Goal: Transaction & Acquisition: Download file/media

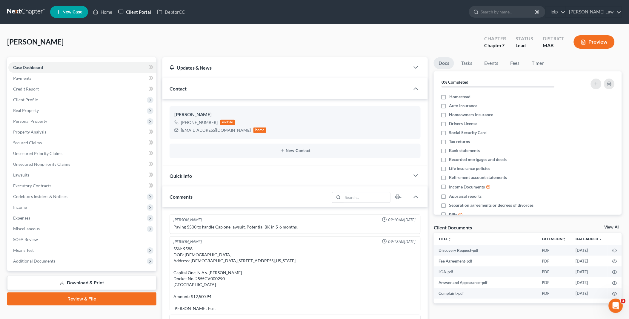
scroll to position [41, 0]
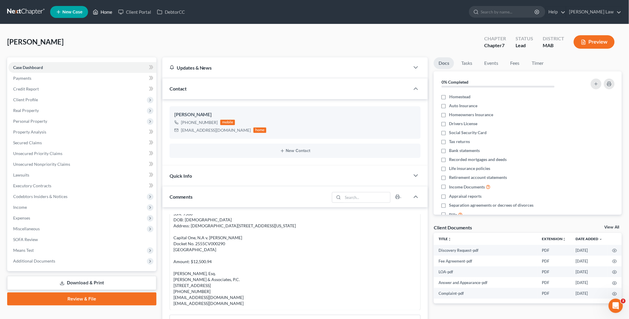
click at [109, 11] on link "Home" at bounding box center [102, 12] width 25 height 11
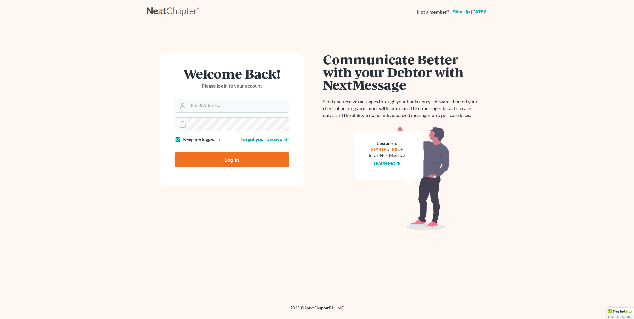
type input "PDonegan@tbennerlaw.com"
click at [225, 157] on input "Log In" at bounding box center [232, 159] width 115 height 15
type input "Thinking..."
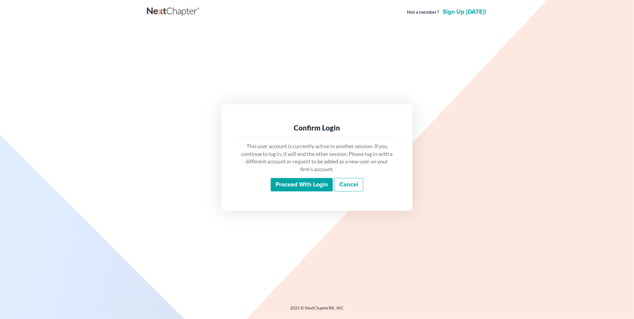
click at [308, 176] on div "This user account is currently active in another session. If you continue to lo…" at bounding box center [317, 167] width 162 height 59
click at [309, 180] on input "Proceed with login" at bounding box center [302, 185] width 62 height 14
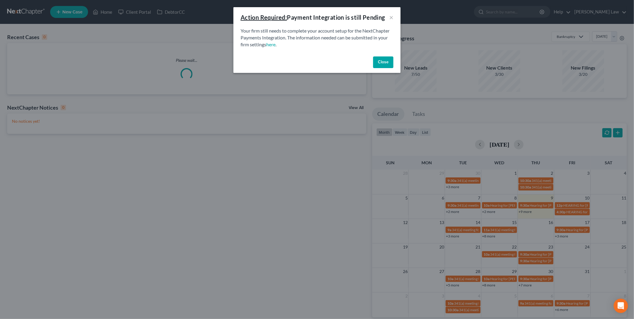
click at [386, 60] on button "Close" at bounding box center [383, 62] width 20 height 12
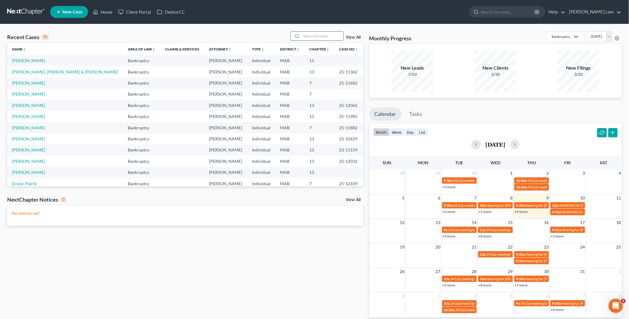
click at [311, 37] on input "search" at bounding box center [323, 36] width 42 height 9
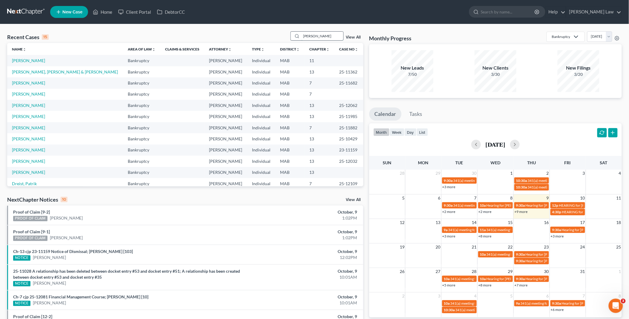
type input "hogue"
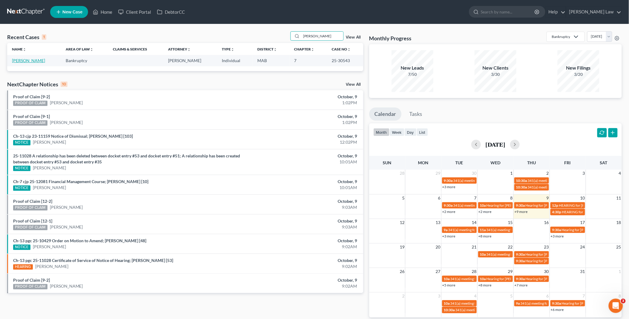
click at [33, 60] on link "Hogue, Archie" at bounding box center [28, 60] width 33 height 5
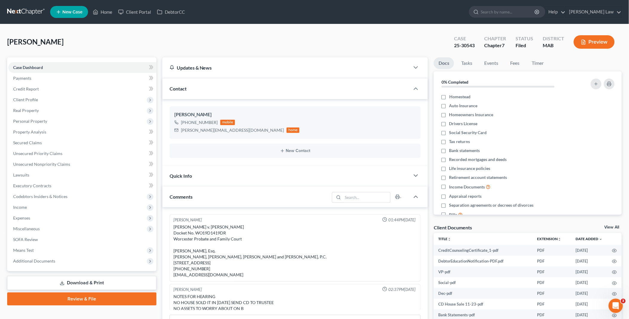
scroll to position [47, 0]
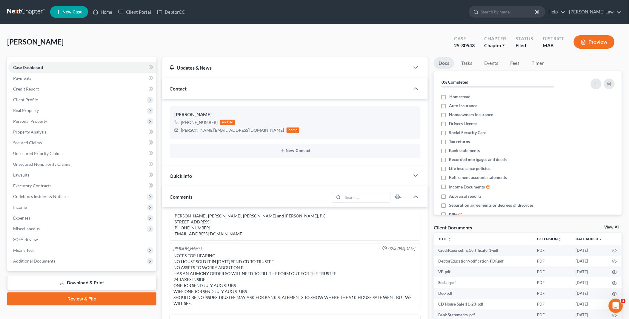
click at [610, 227] on link "View All" at bounding box center [612, 227] width 15 height 4
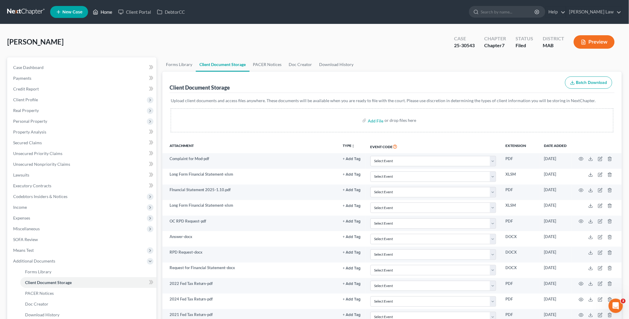
click at [110, 13] on link "Home" at bounding box center [102, 12] width 25 height 11
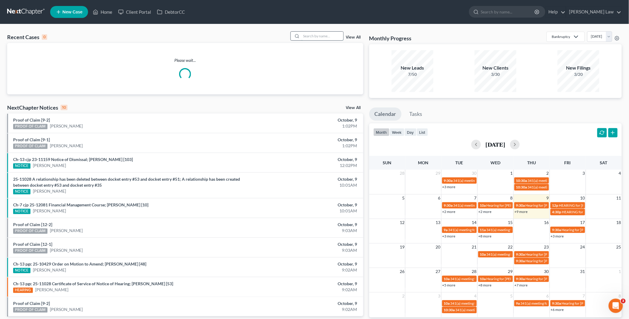
click at [320, 35] on input "search" at bounding box center [323, 36] width 42 height 9
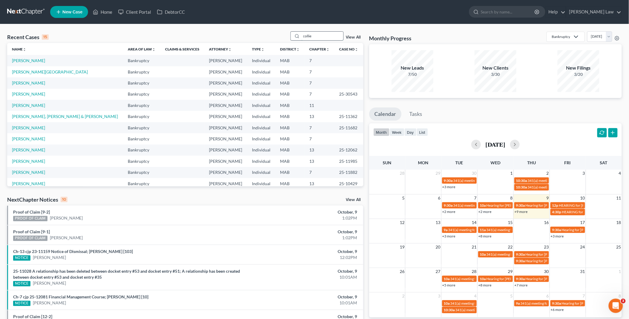
type input "collie"
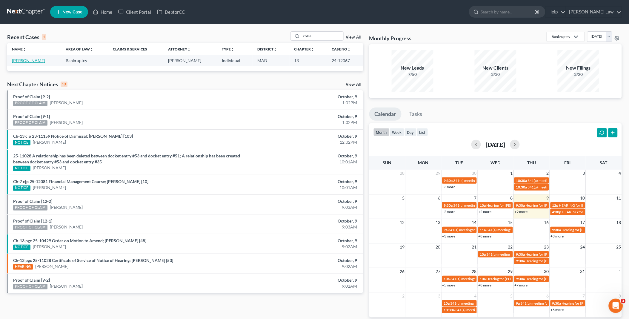
click at [25, 60] on link "Gardner, Collie" at bounding box center [28, 60] width 33 height 5
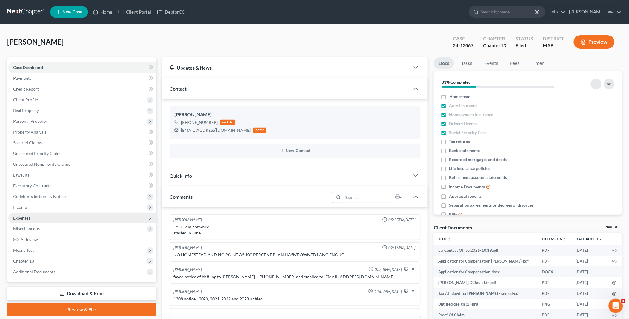
scroll to position [105, 0]
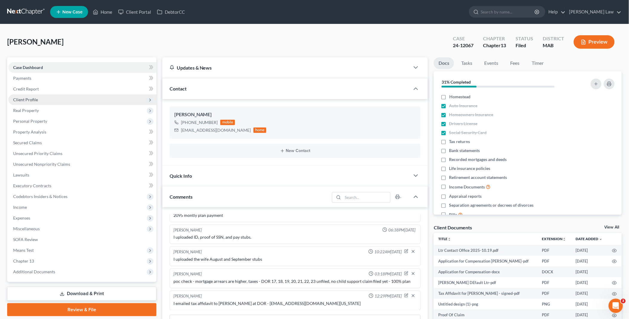
click at [34, 101] on span "Client Profile" at bounding box center [25, 99] width 25 height 5
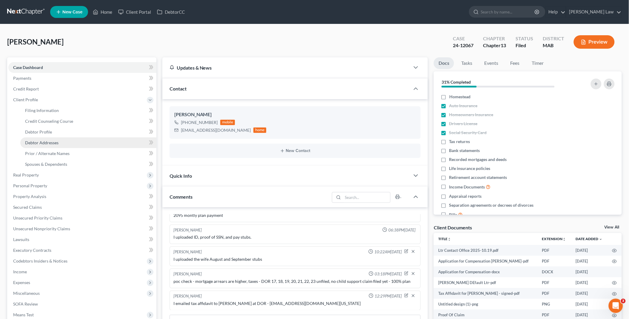
click at [60, 142] on link "Debtor Addresses" at bounding box center [88, 142] width 136 height 11
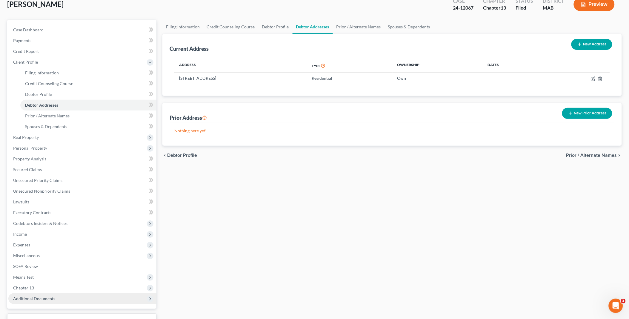
scroll to position [84, 0]
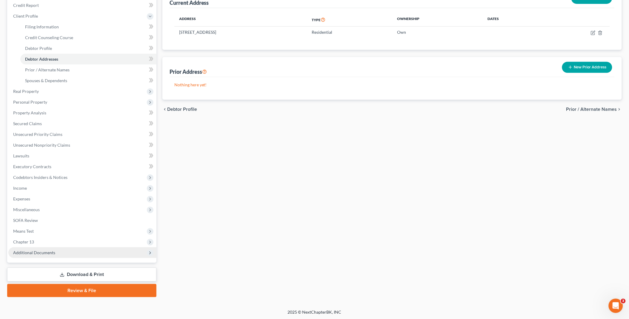
click at [52, 254] on span "Additional Documents" at bounding box center [34, 252] width 42 height 5
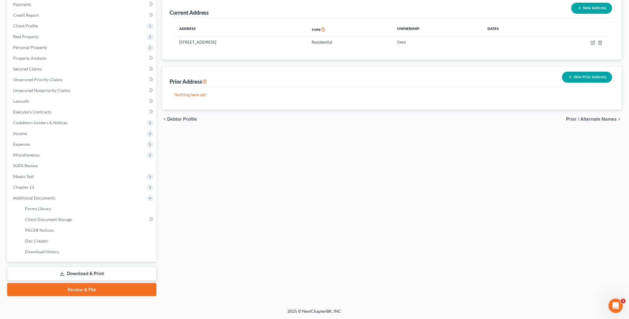
scroll to position [73, 0]
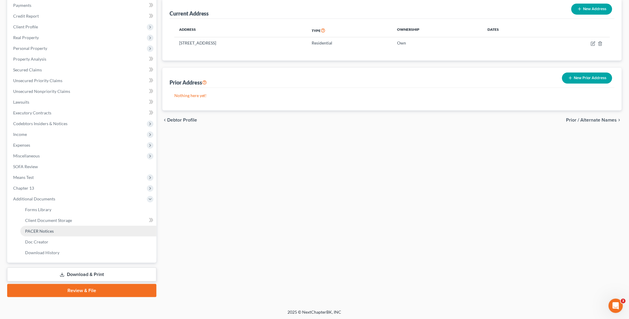
click at [48, 231] on span "PACER Notices" at bounding box center [39, 230] width 29 height 5
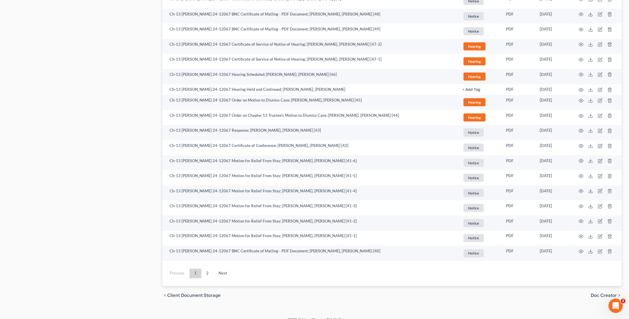
scroll to position [998, 0]
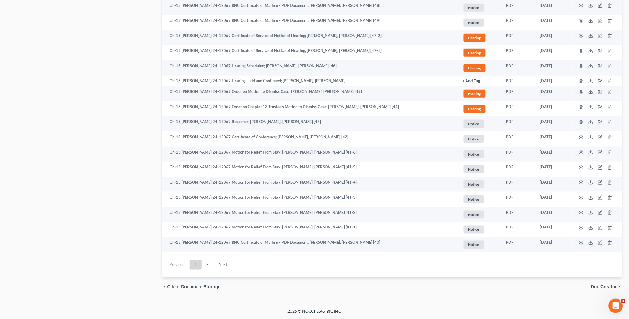
click at [223, 264] on link "Next" at bounding box center [223, 265] width 18 height 10
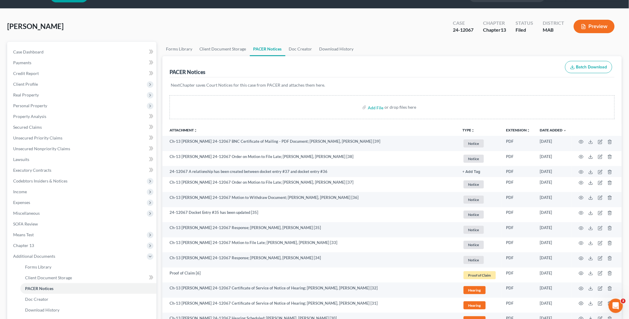
scroll to position [0, 0]
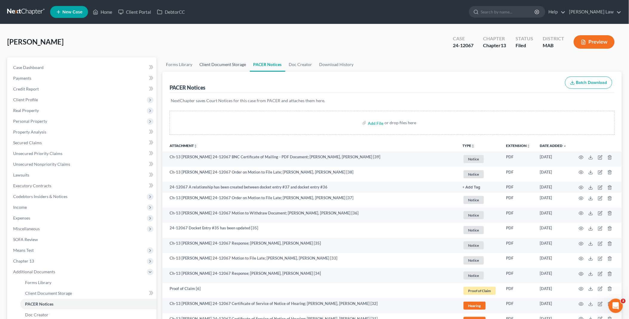
click at [231, 65] on link "Client Document Storage" at bounding box center [223, 64] width 54 height 14
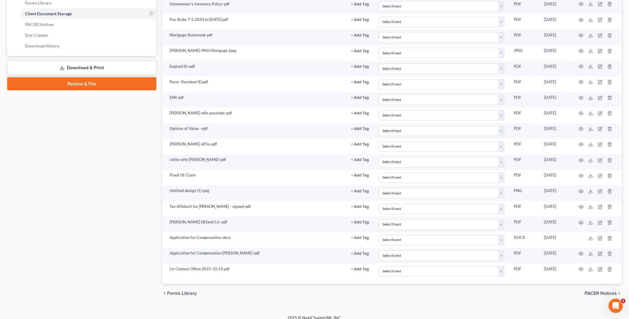
scroll to position [288, 0]
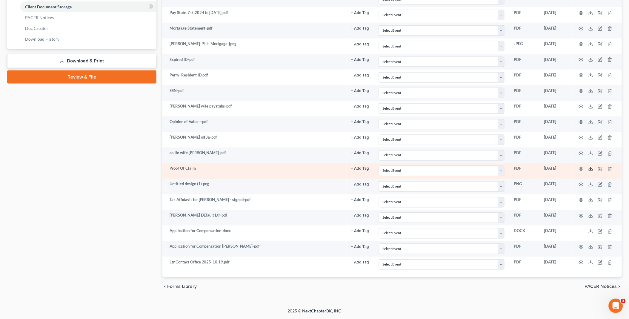
click at [593, 170] on icon at bounding box center [591, 169] width 5 height 5
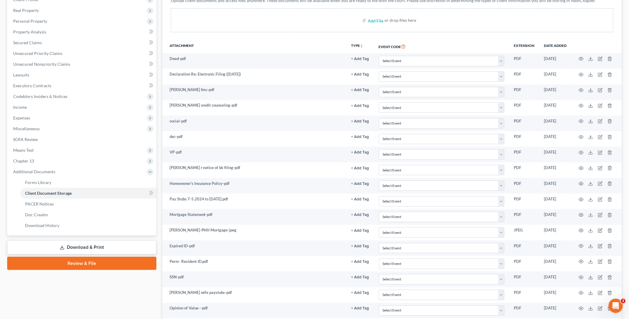
scroll to position [88, 0]
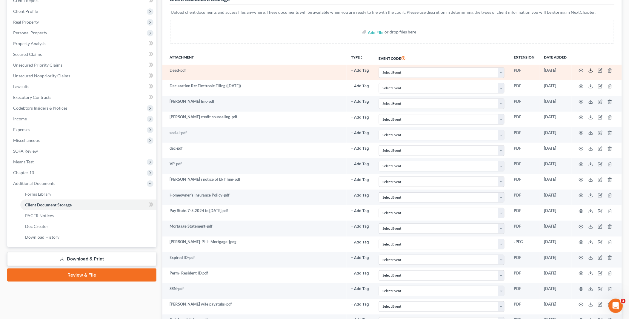
click at [592, 69] on icon at bounding box center [591, 70] width 5 height 5
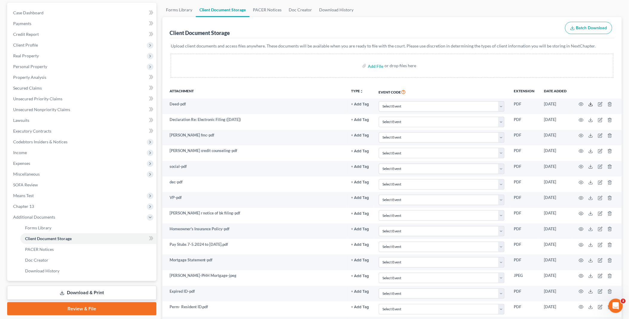
scroll to position [0, 0]
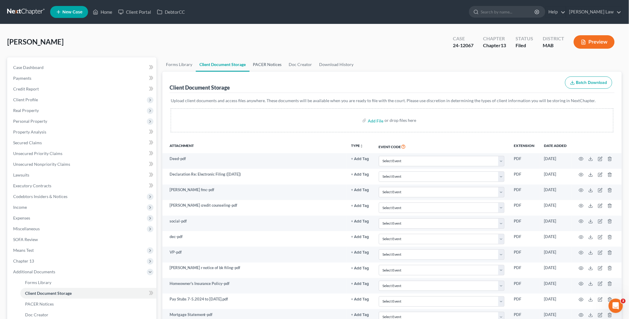
click at [276, 63] on link "PACER Notices" at bounding box center [268, 64] width 36 height 14
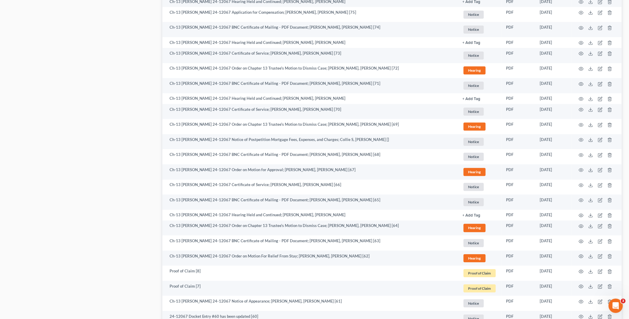
scroll to position [498, 0]
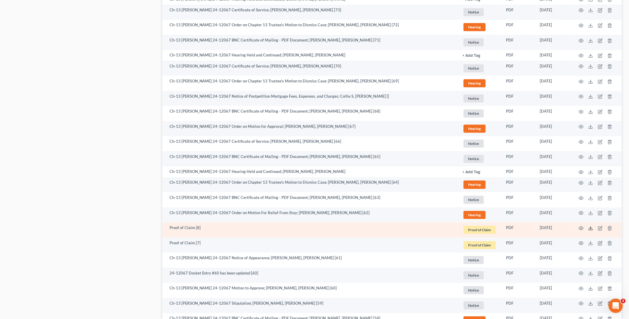
click at [592, 228] on polyline at bounding box center [591, 228] width 2 height 1
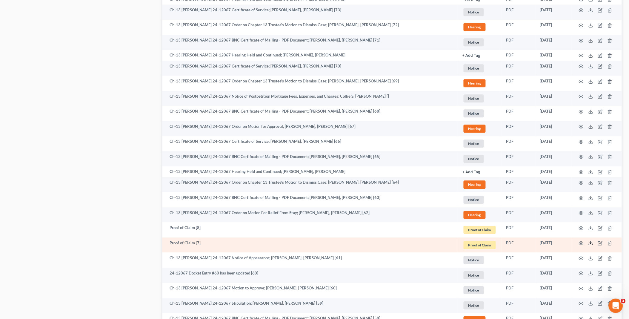
click at [592, 243] on icon at bounding box center [591, 243] width 5 height 5
